Goal: Navigation & Orientation: Find specific page/section

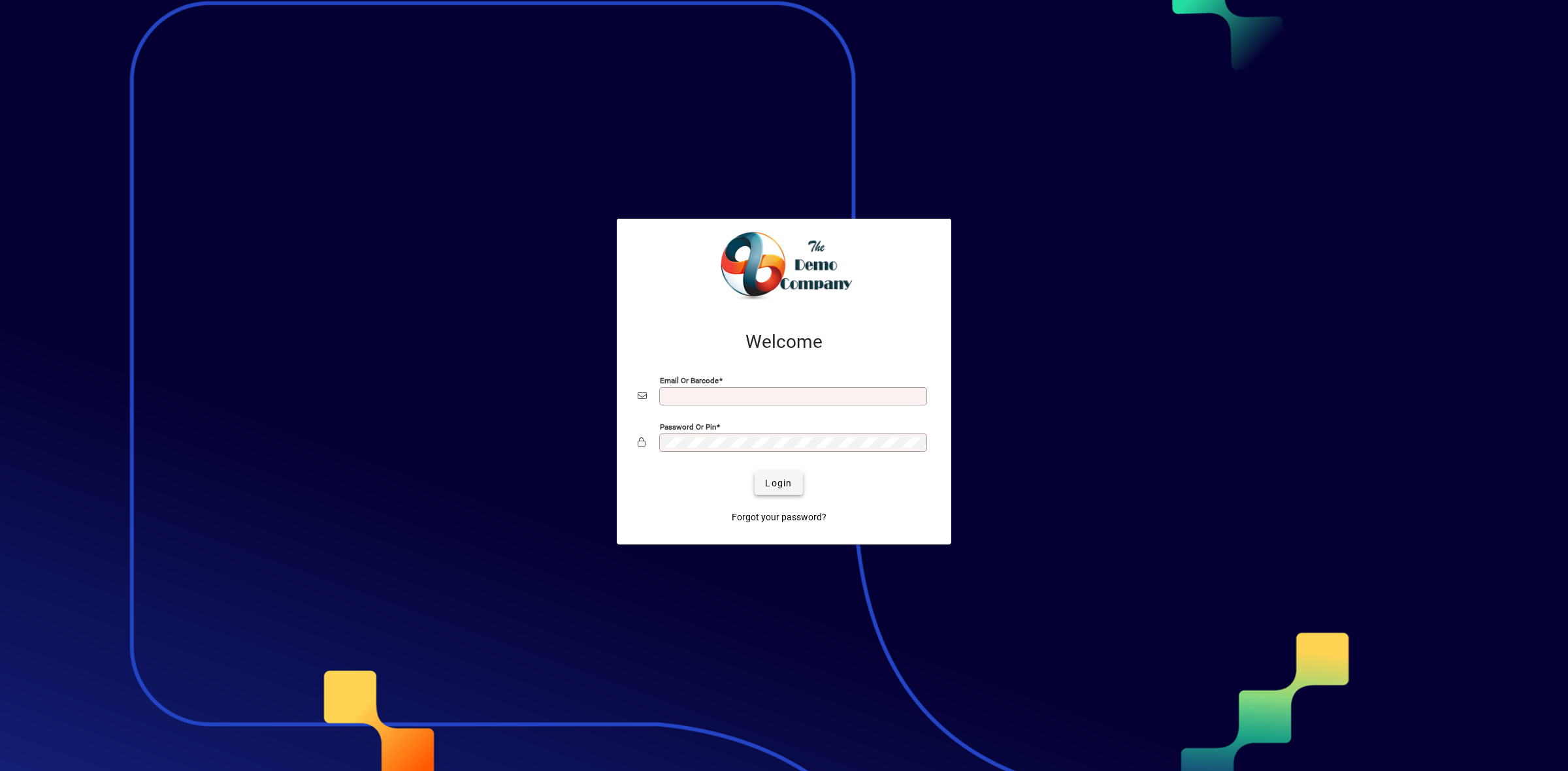
type input "**********"
click at [781, 481] on span "Login" at bounding box center [778, 484] width 27 height 14
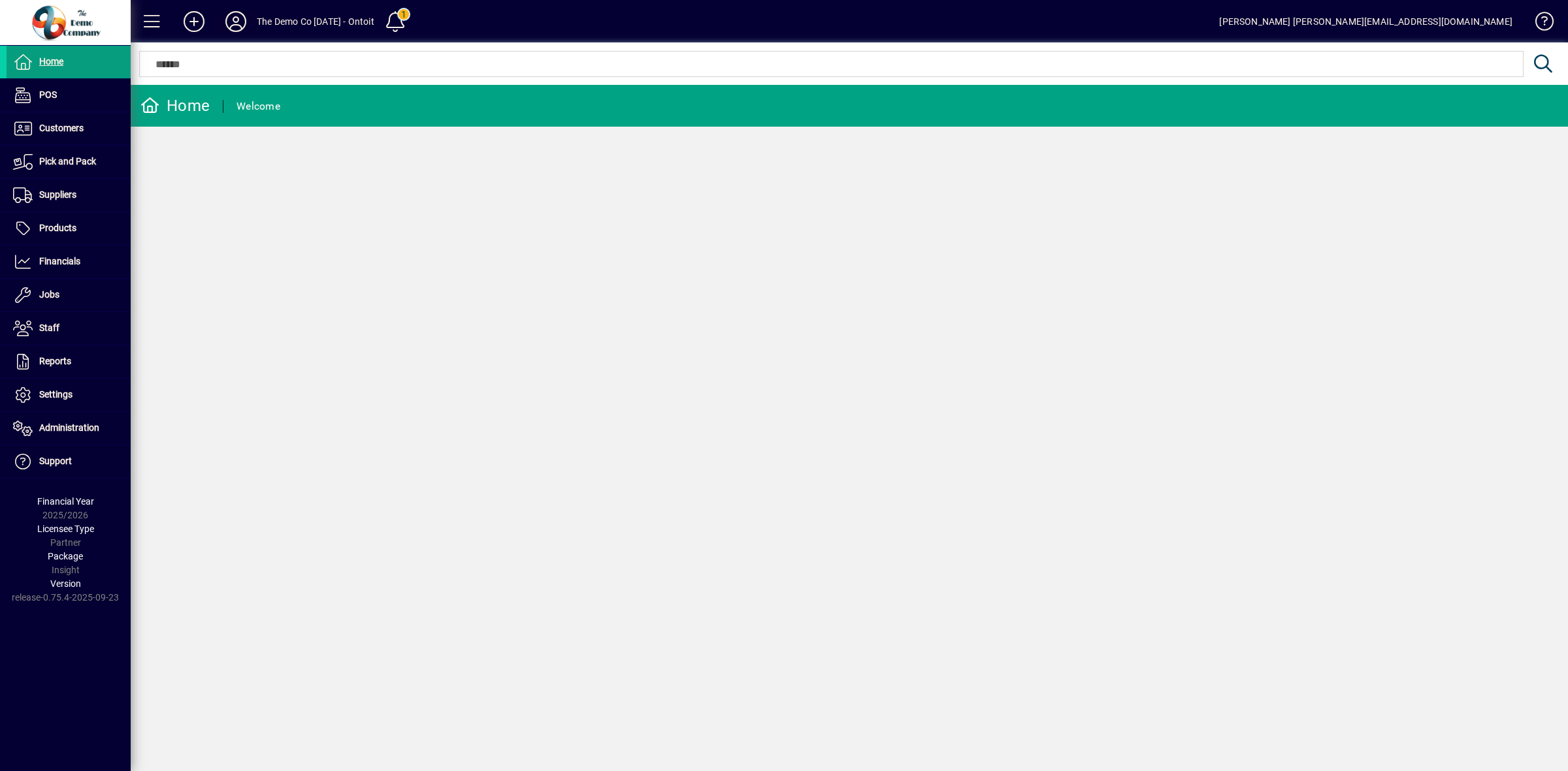
click at [240, 21] on icon at bounding box center [236, 21] width 26 height 21
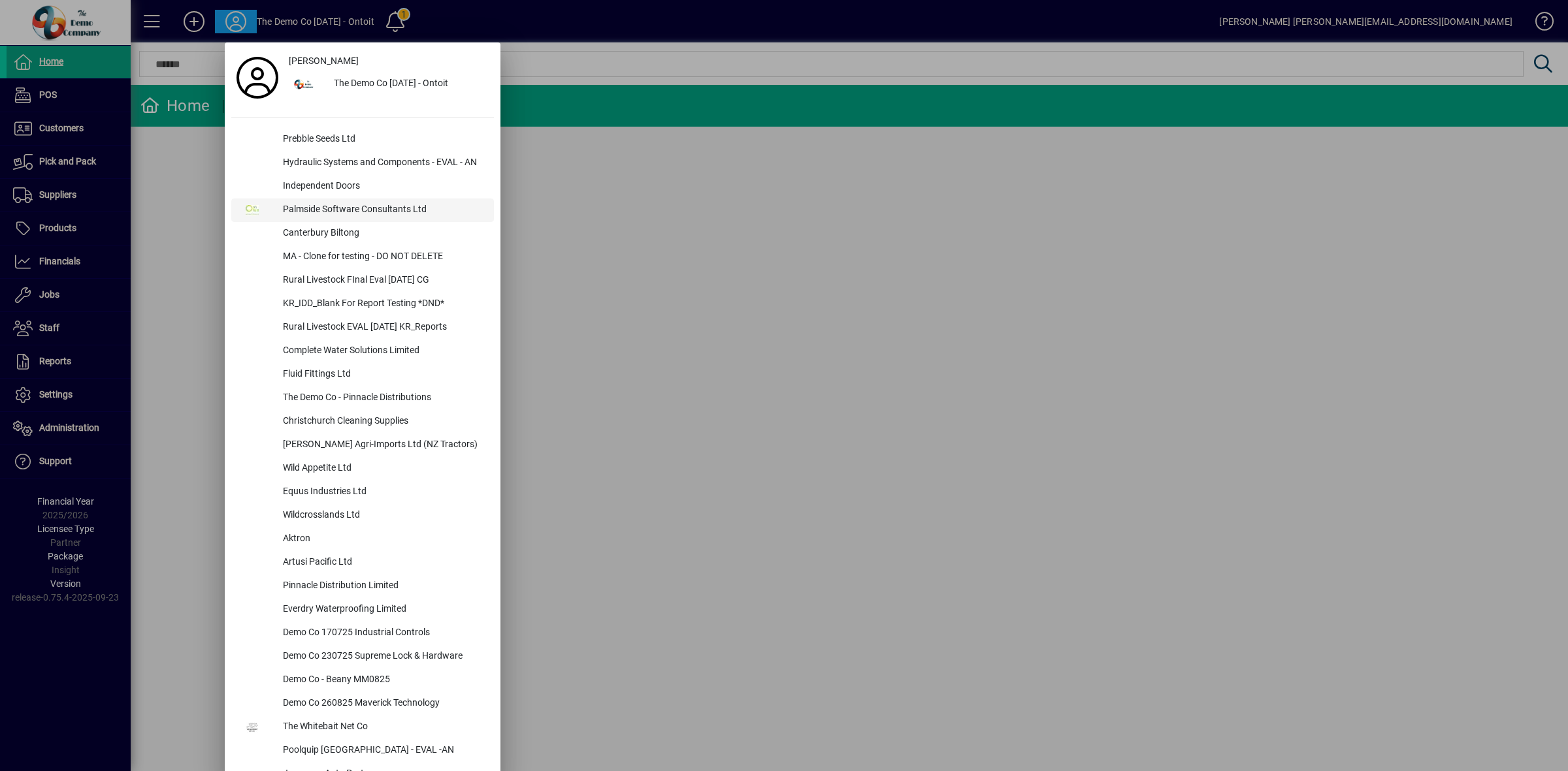
click at [333, 209] on div "Palmside Software Consultants Ltd" at bounding box center [383, 210] width 221 height 24
